Goal: Entertainment & Leisure: Consume media (video, audio)

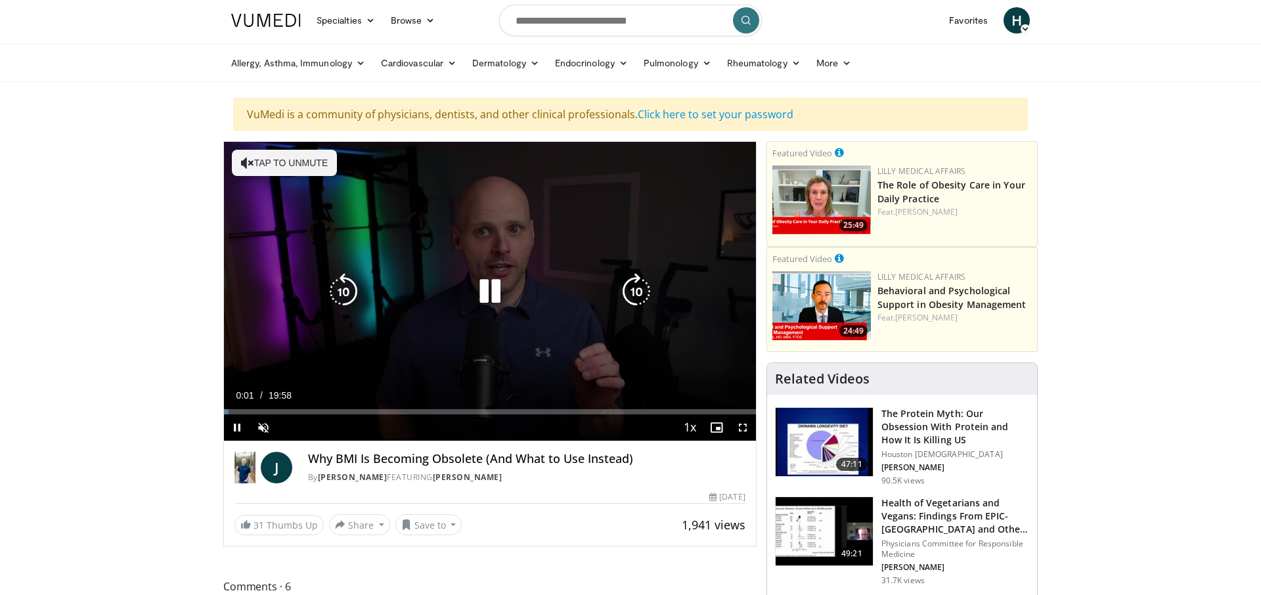
scroll to position [3, 0]
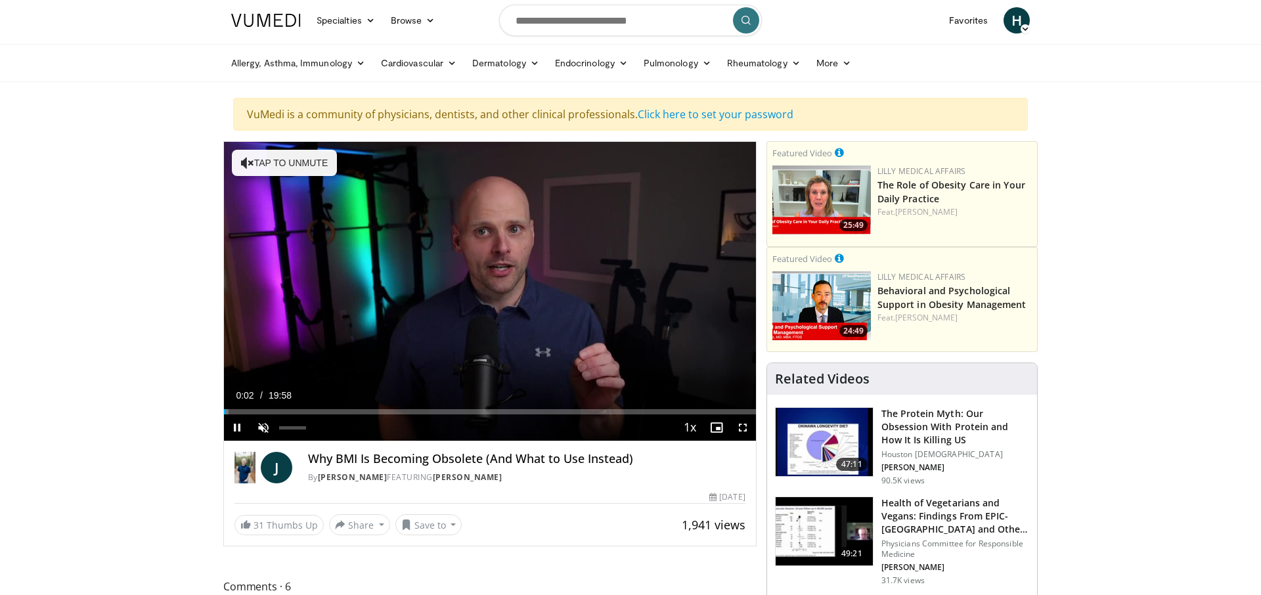
click at [269, 426] on span "Video Player" at bounding box center [263, 427] width 26 height 26
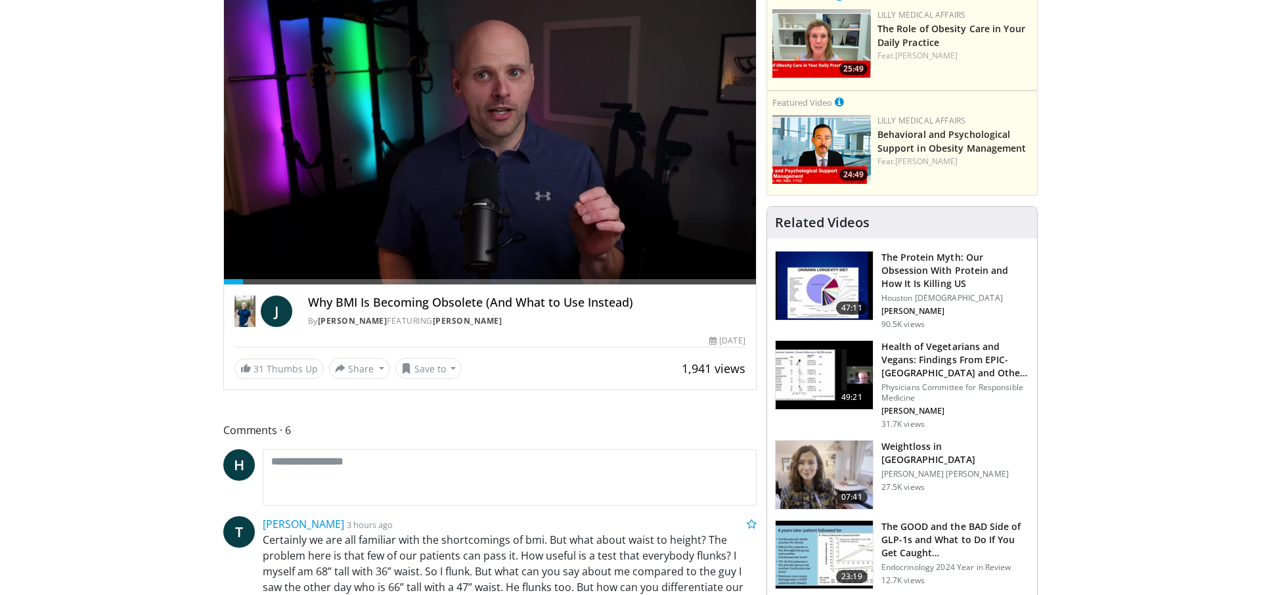
scroll to position [158, 0]
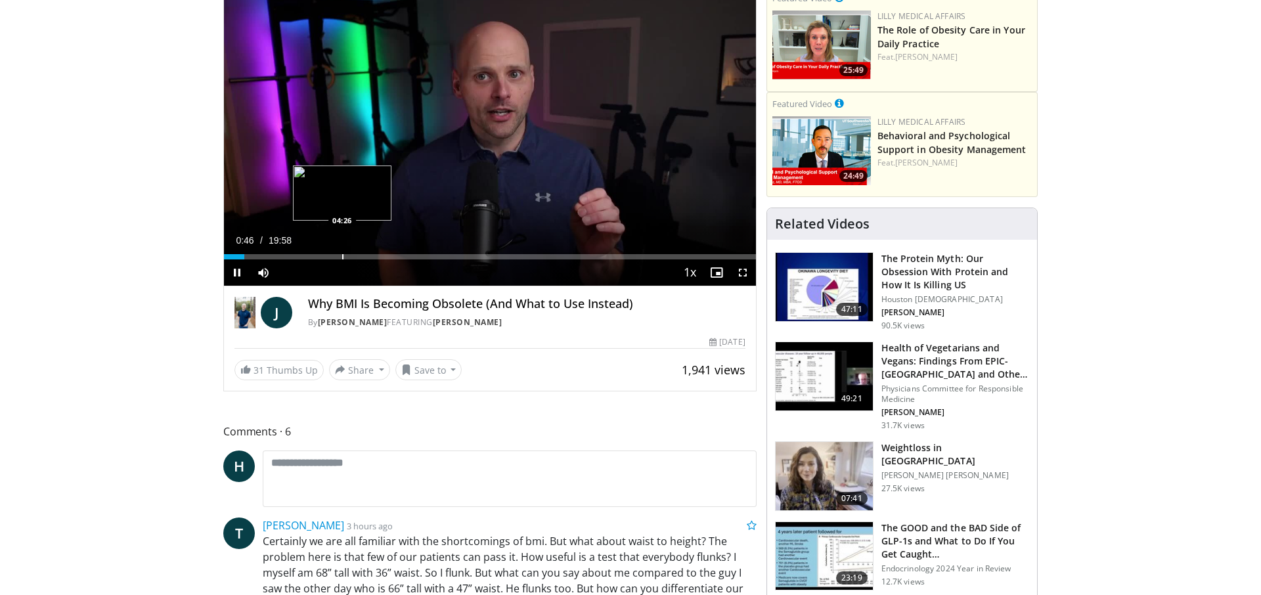
click at [342, 257] on div "Progress Bar" at bounding box center [342, 256] width 1 height 5
click at [346, 255] on div "Progress Bar" at bounding box center [346, 256] width 1 height 5
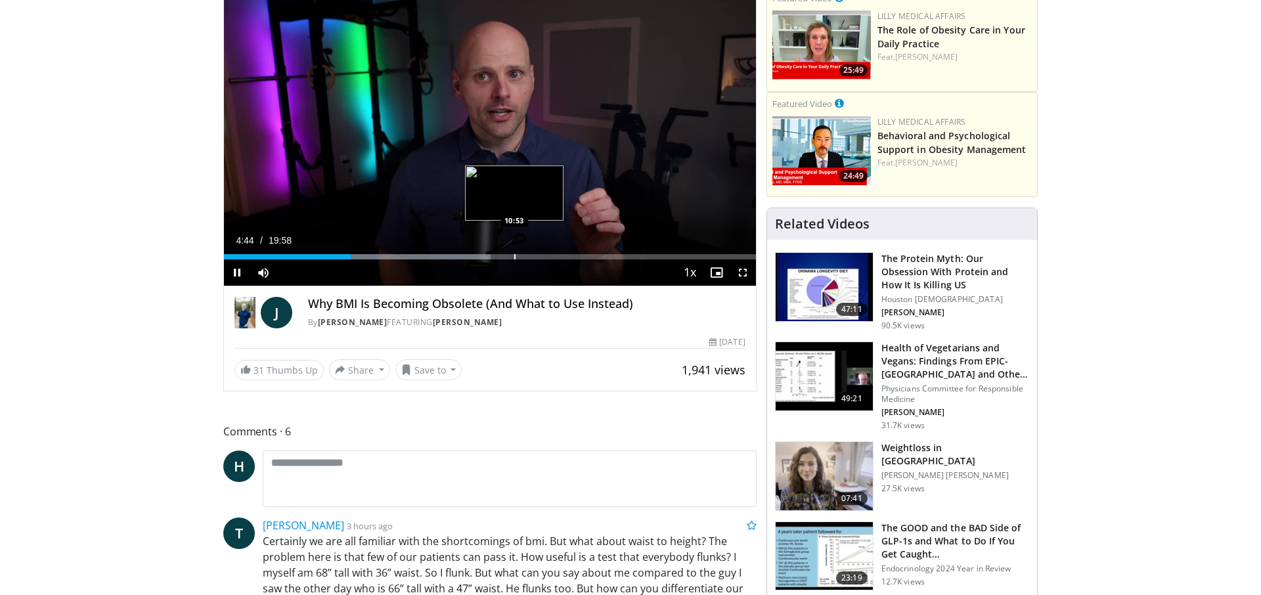
click at [514, 253] on div "Loaded : 50.13% 04:44 10:53" at bounding box center [490, 253] width 532 height 12
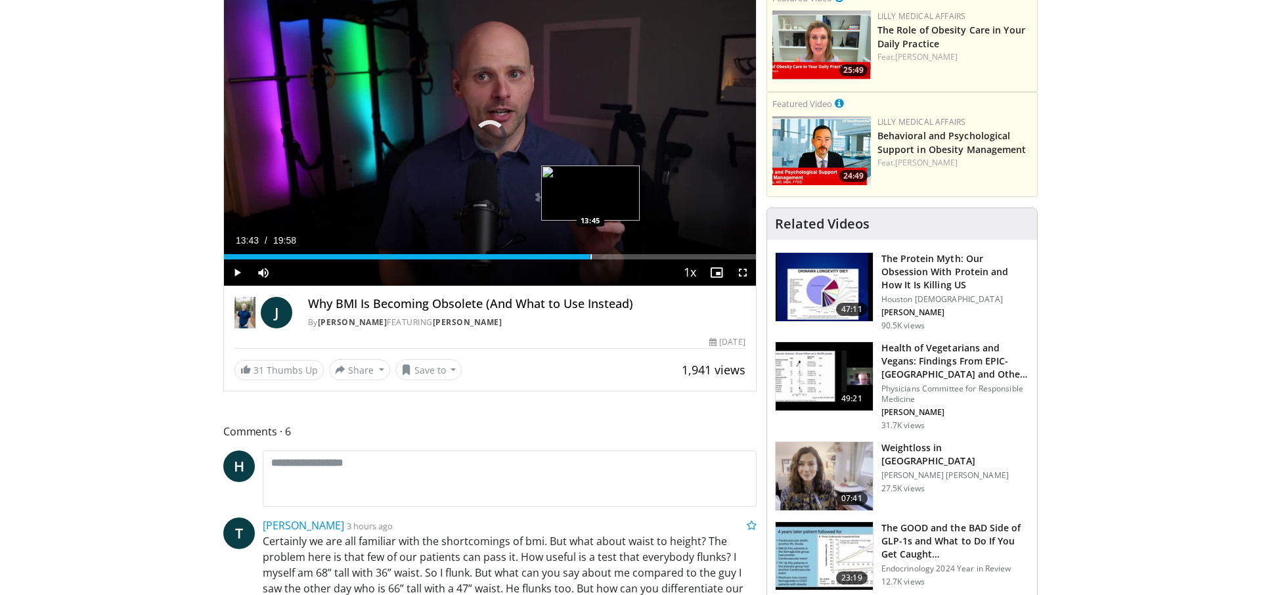
click at [590, 254] on div "Loaded : 56.27% 11:18 13:45" at bounding box center [490, 256] width 532 height 5
click at [642, 255] on div "Progress Bar" at bounding box center [642, 256] width 1 height 5
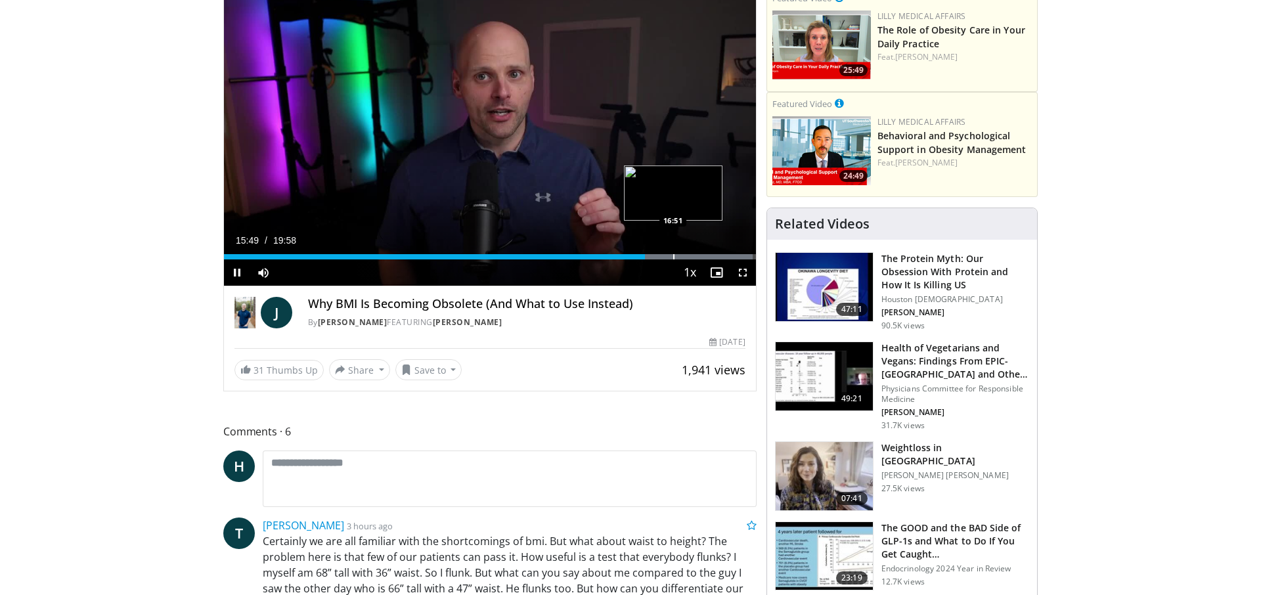
scroll to position [158, 1]
click at [673, 258] on div "Progress Bar" at bounding box center [673, 256] width 1 height 5
